Goal: Register for event/course

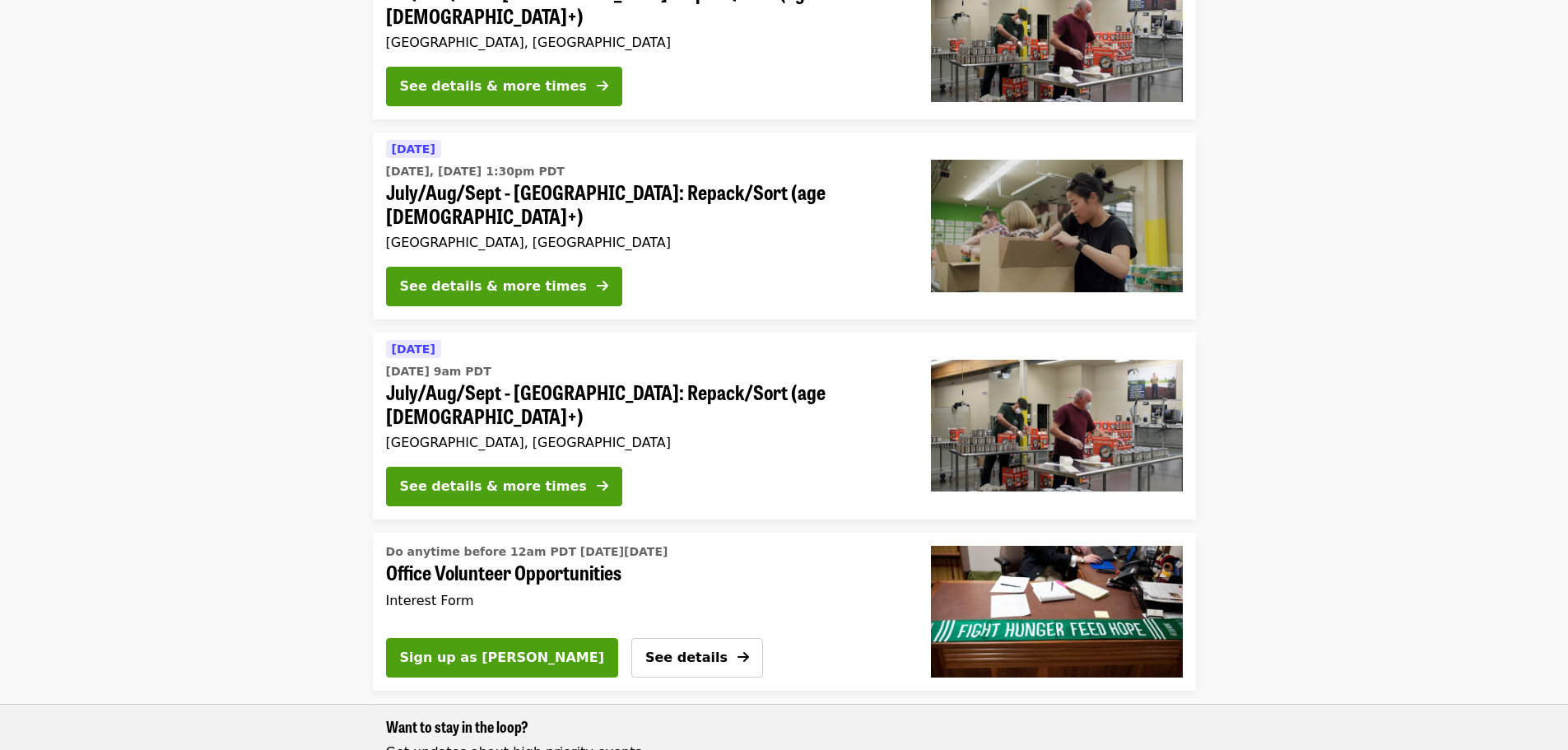
scroll to position [658, 0]
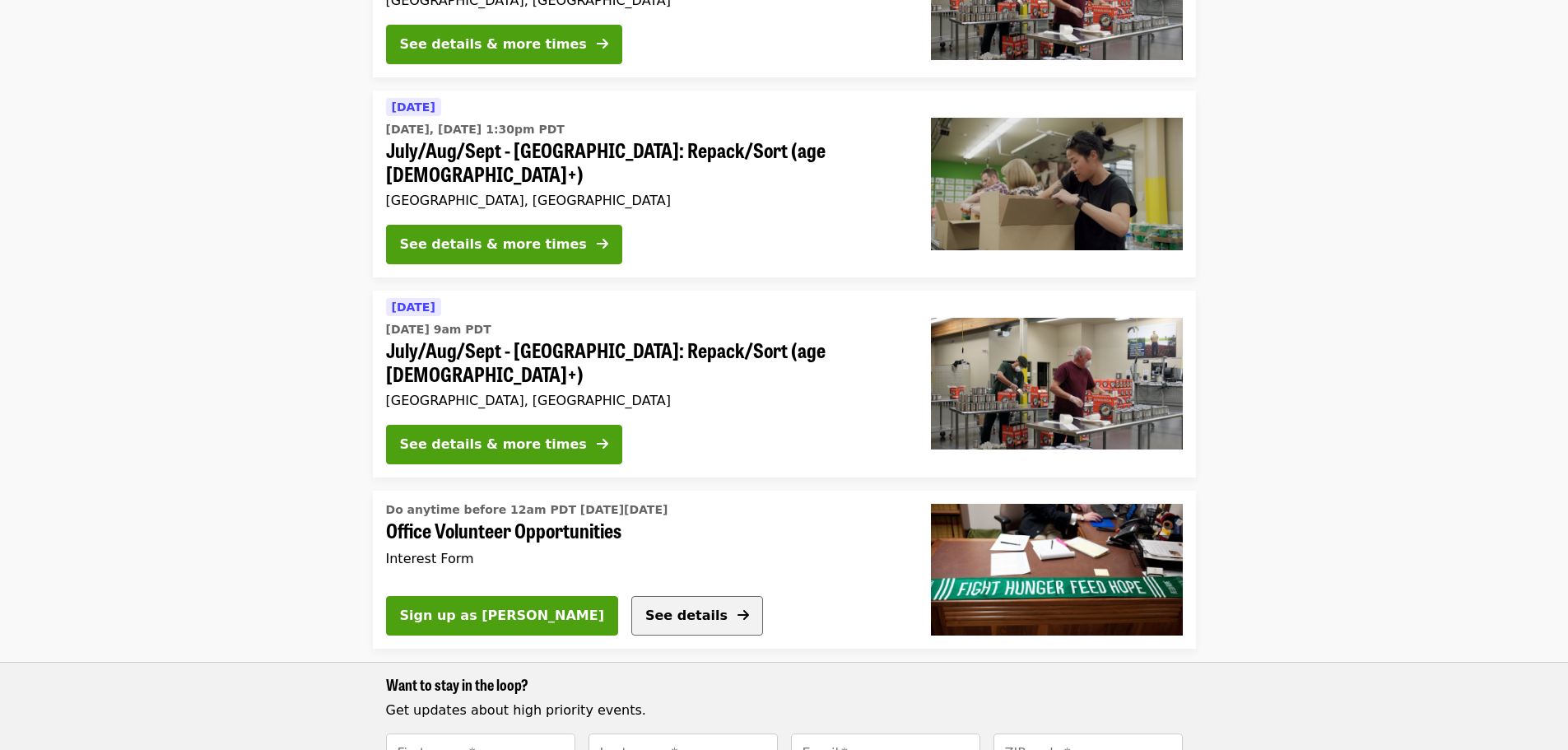
click at [645, 608] on span "See details" at bounding box center [686, 616] width 83 height 16
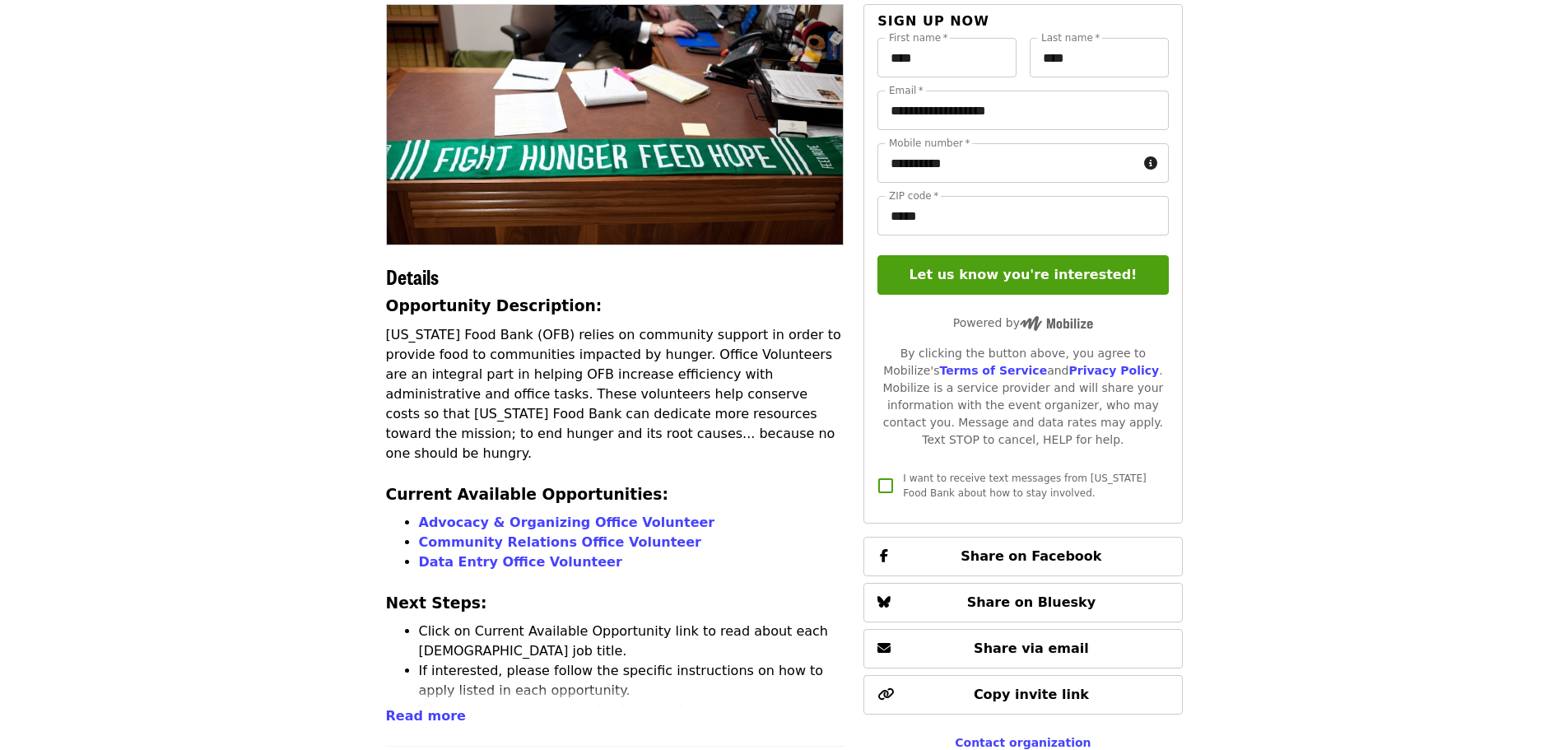
scroll to position [165, 0]
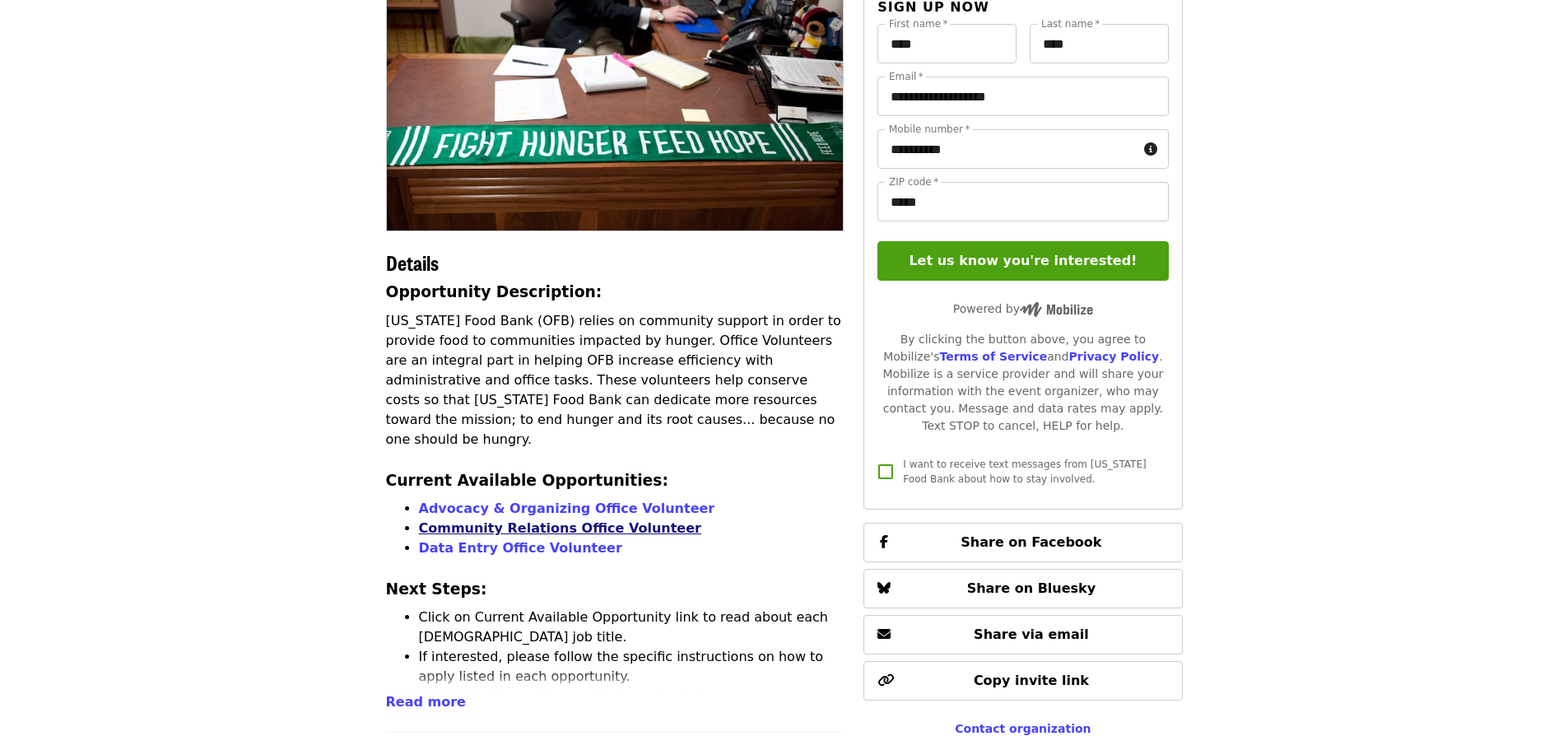
click at [503, 520] on link "Community Relations Office Volunteer" at bounding box center [560, 528] width 282 height 16
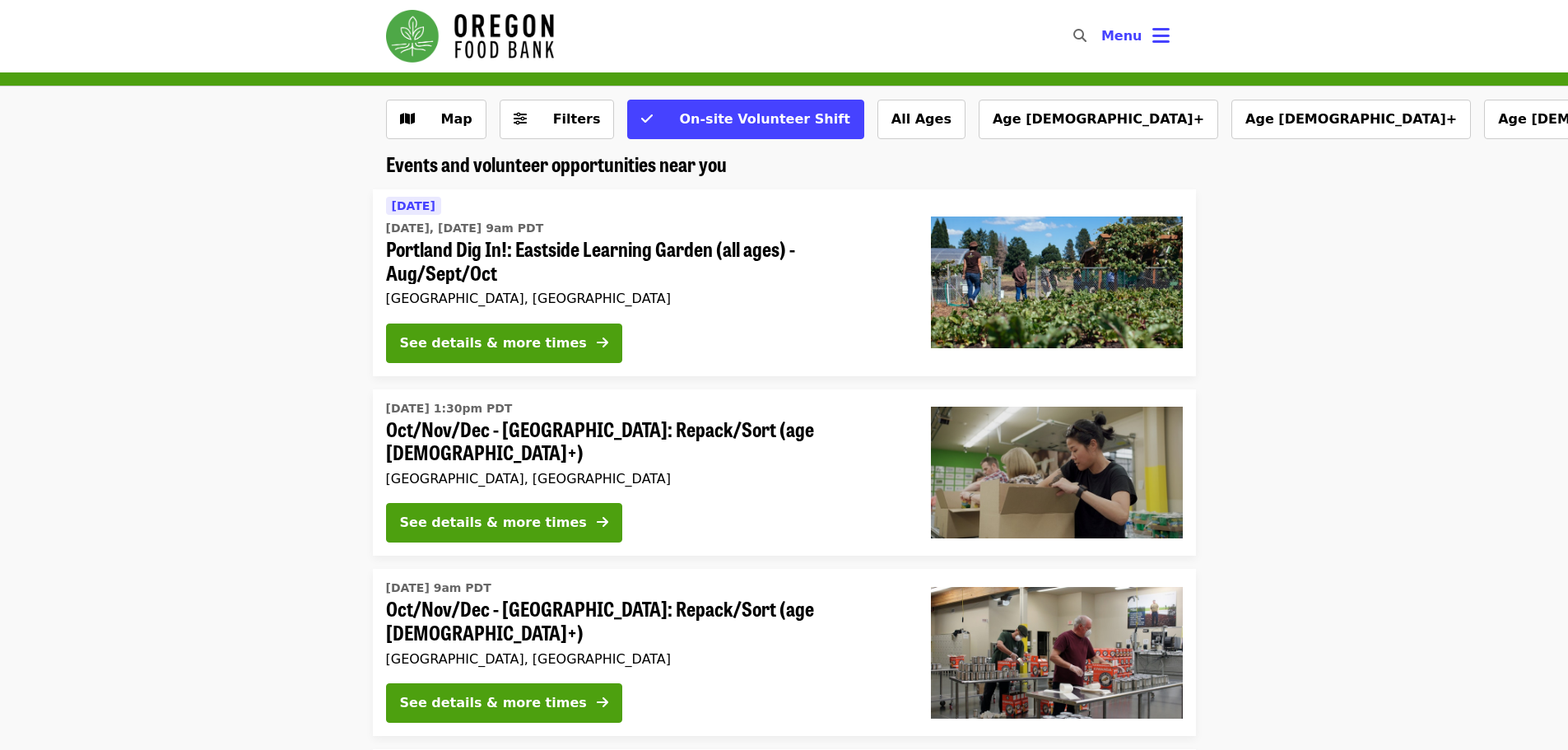
click at [556, 429] on span "Oct/Nov/Dec - [GEOGRAPHIC_DATA]: Repack/Sort (age [DEMOGRAPHIC_DATA]+)" at bounding box center [644, 442] width 518 height 48
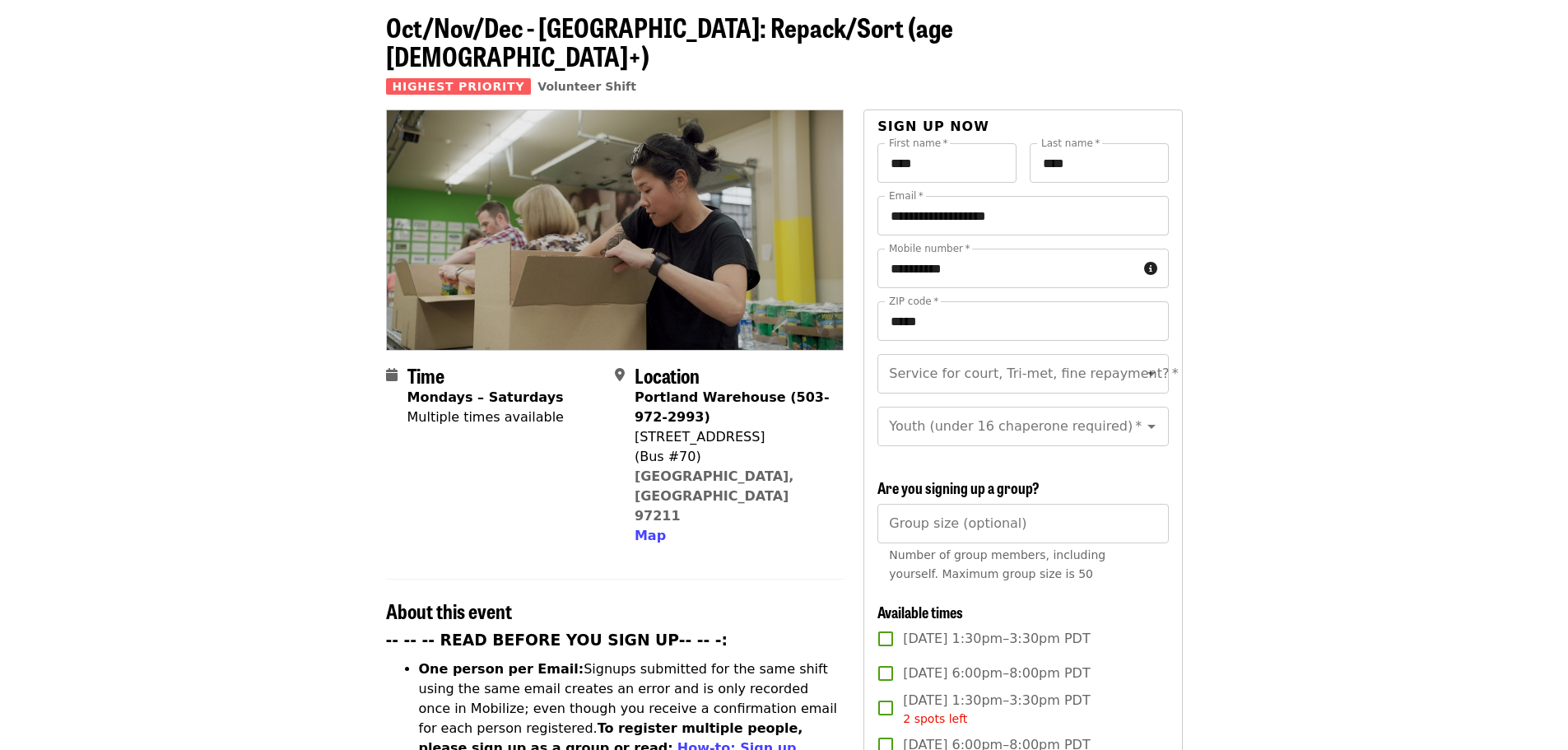
scroll to position [329, 0]
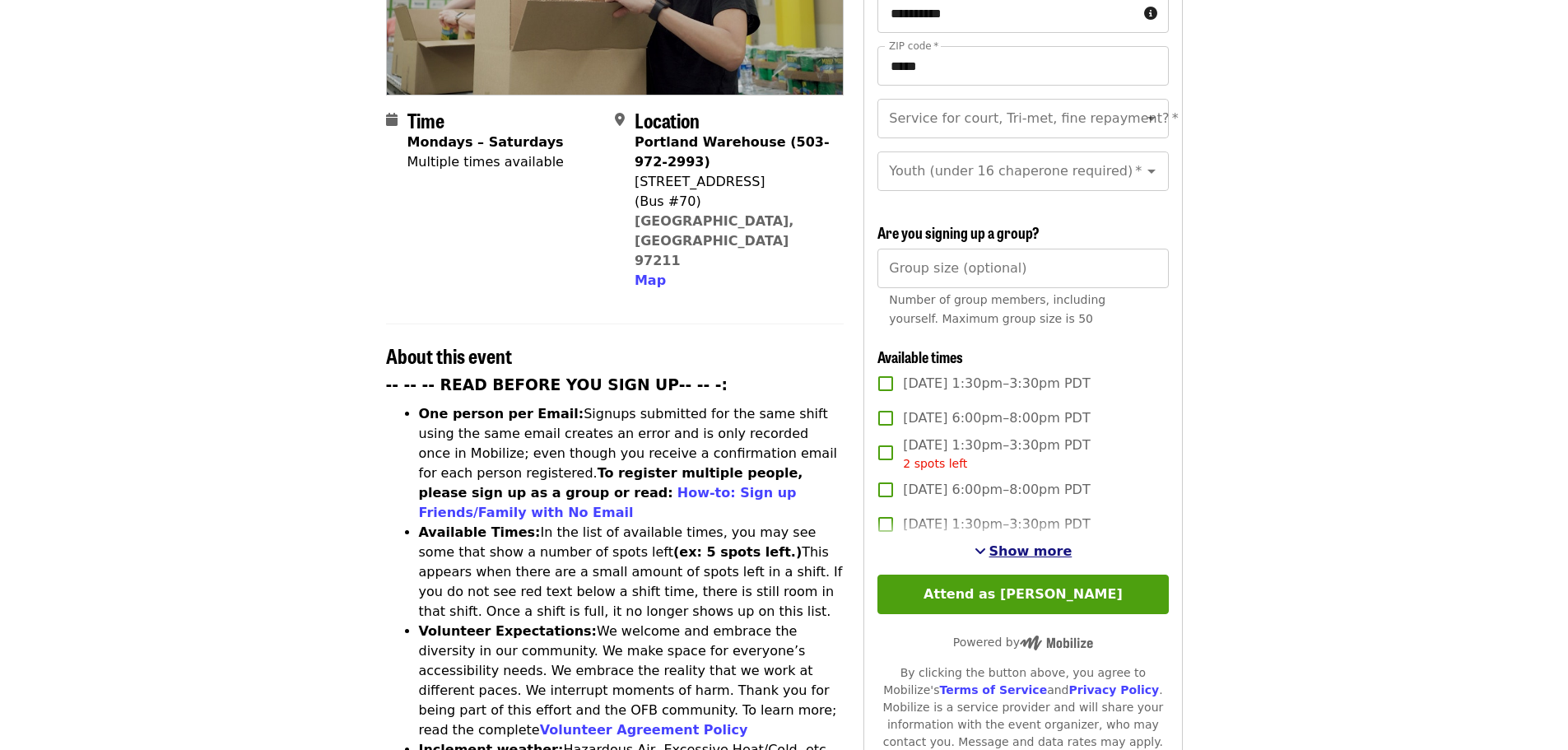
click at [1035, 551] on span "Show more" at bounding box center [1031, 551] width 84 height 16
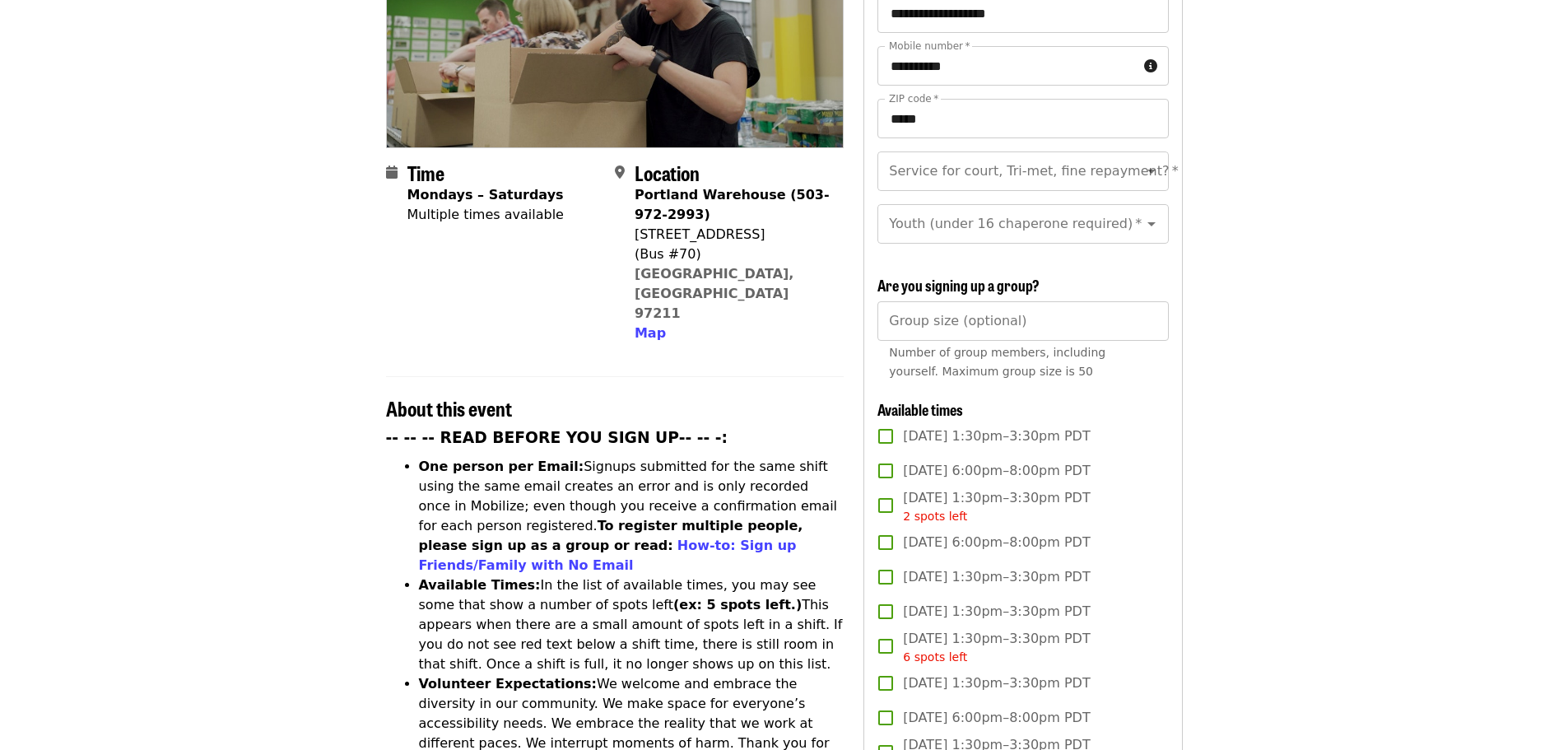
scroll to position [0, 0]
